Goal: Find specific page/section: Find specific page/section

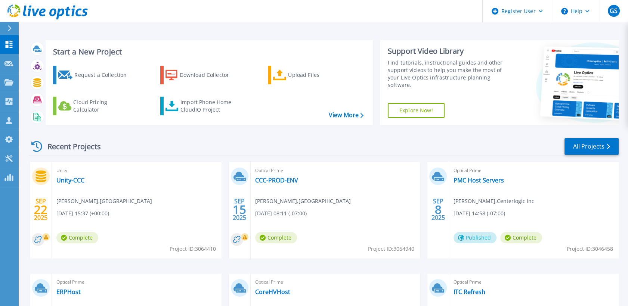
click at [91, 0] on header "Register User Help GS Dell User Garrett Sackley Garrett.Sackley@dell.com Dell M…" at bounding box center [314, 11] width 628 height 22
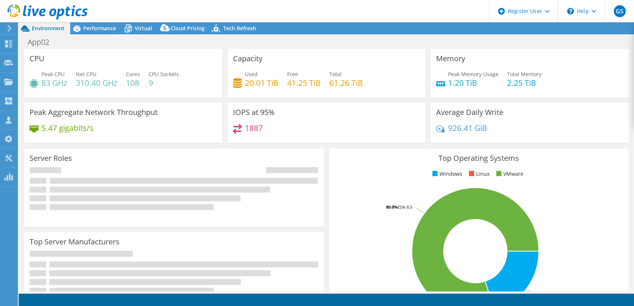
select select "USEast"
select select "USD"
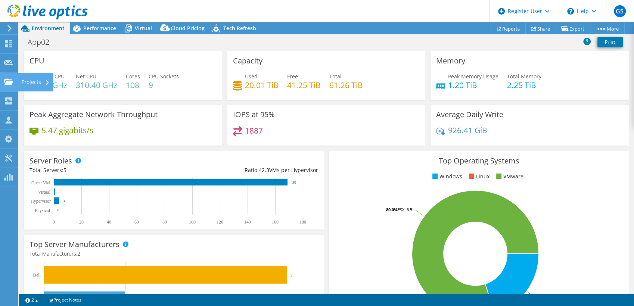
click at [27, 82] on div "Projects" at bounding box center [36, 82] width 36 height 19
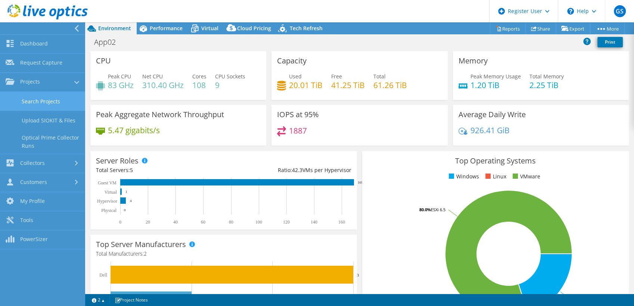
click at [44, 102] on link "Search Projects" at bounding box center [42, 101] width 85 height 19
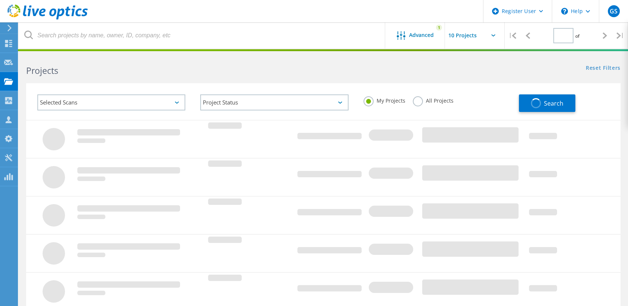
type input "1"
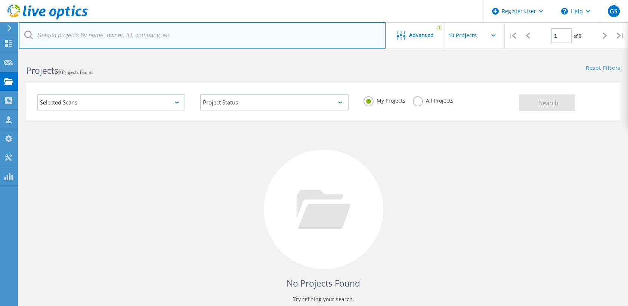
click at [92, 34] on input "text" at bounding box center [202, 35] width 367 height 26
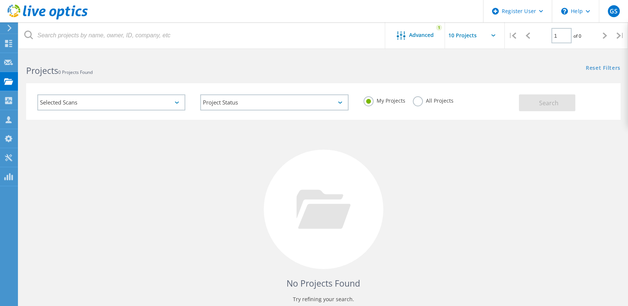
click at [222, 63] on div "Projects 0 Projects Found" at bounding box center [171, 64] width 304 height 20
click at [420, 41] on div "Advanced 1" at bounding box center [415, 35] width 60 height 26
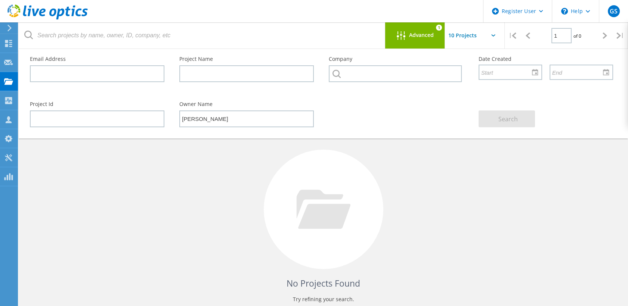
click at [427, 114] on div "Project Id Owner Name Bill Morwood Search" at bounding box center [321, 114] width 598 height 41
click at [256, 122] on input "Bill Morwood" at bounding box center [246, 119] width 134 height 17
click at [341, 146] on div "No Projects Found Try refining your search." at bounding box center [323, 216] width 594 height 193
click at [441, 169] on div "No Projects Found Try refining your search." at bounding box center [323, 216] width 594 height 193
click at [414, 32] on span "Advanced" at bounding box center [421, 34] width 25 height 5
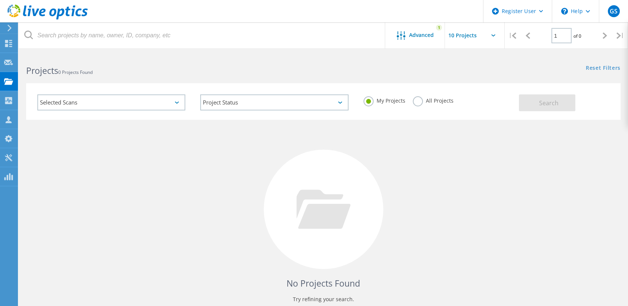
click at [426, 100] on label "All Projects" at bounding box center [433, 99] width 41 height 7
click at [0, 0] on input "All Projects" at bounding box center [0, 0] width 0 height 0
click at [530, 101] on button "Search" at bounding box center [547, 102] width 56 height 17
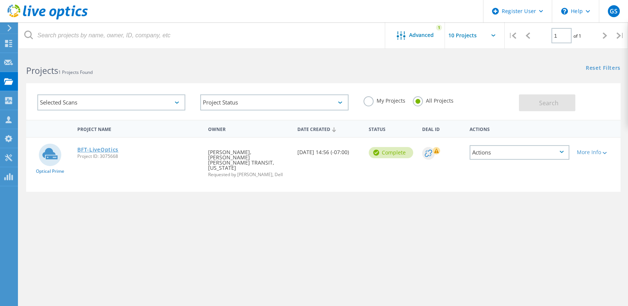
click at [106, 150] on link "BFT-LiveOptics" at bounding box center [97, 149] width 41 height 5
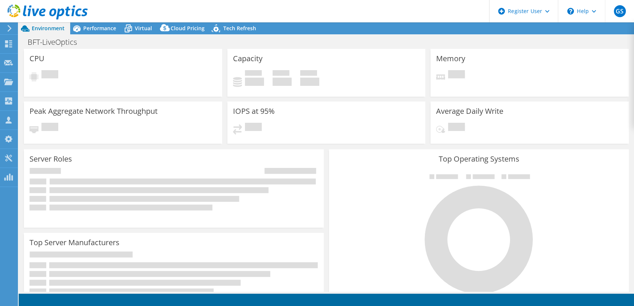
select select "USD"
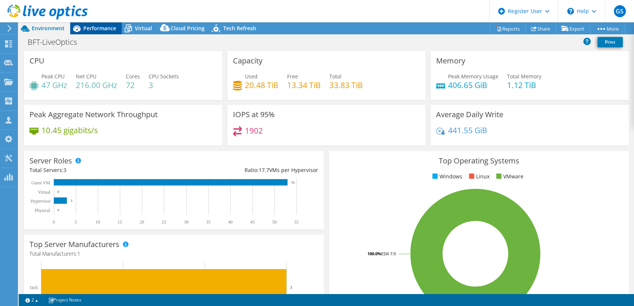
click at [99, 28] on span "Performance" at bounding box center [99, 28] width 33 height 7
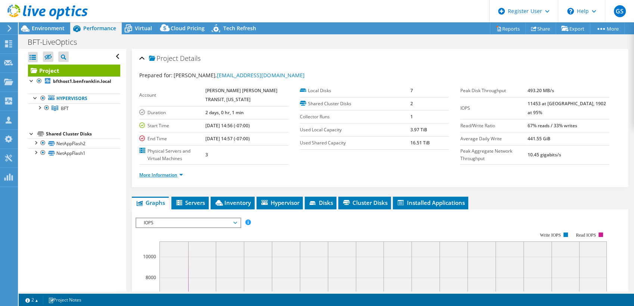
click at [180, 172] on link "More Information" at bounding box center [161, 175] width 44 height 6
